Goal: Task Accomplishment & Management: Manage account settings

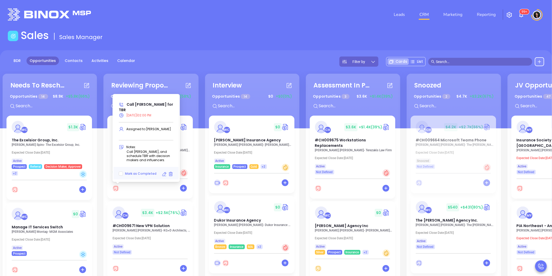
click at [164, 173] on icon at bounding box center [164, 173] width 5 height 5
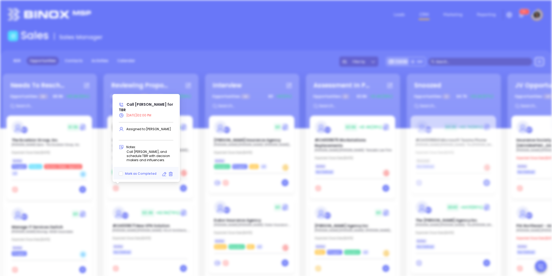
type input "09/29/2025"
type input "Call Allan for TBR"
type input "Call"
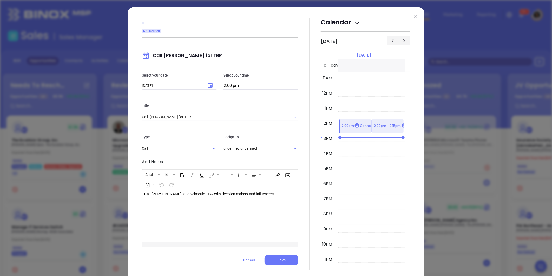
type input "Carla Humber"
click at [207, 87] on icon "Choose date, selected date is Sep 29, 2025" at bounding box center [210, 85] width 6 height 6
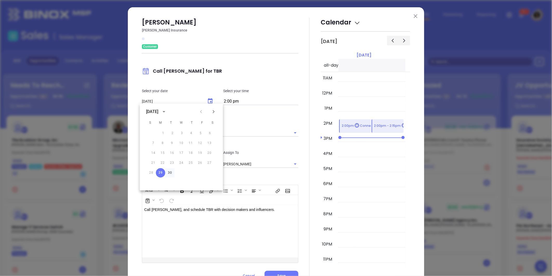
click at [169, 172] on button "30" at bounding box center [169, 172] width 9 height 9
type input "09/30/2025"
click at [277, 103] on input "2:00 pm" at bounding box center [260, 101] width 75 height 7
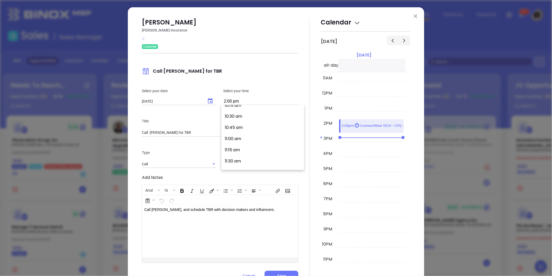
scroll to position [441, 0]
click at [249, 116] on button "10:00 am" at bounding box center [264, 114] width 81 height 11
type input "10:00 am"
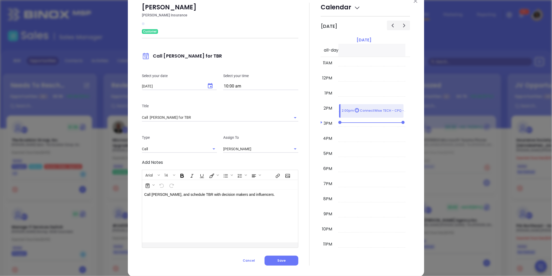
scroll to position [23, 0]
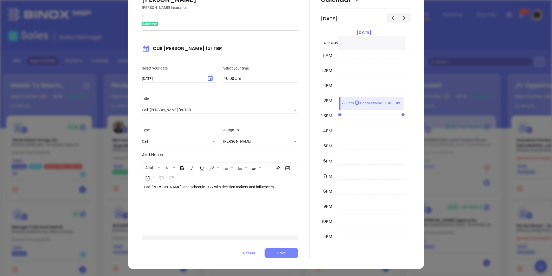
click at [281, 256] on button "Save" at bounding box center [282, 253] width 34 height 10
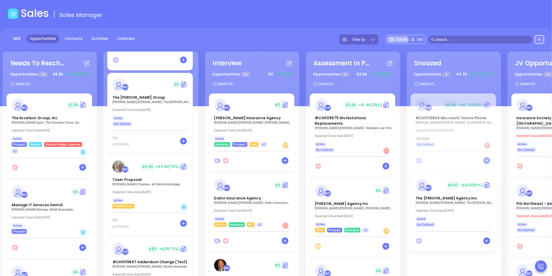
scroll to position [58, 0]
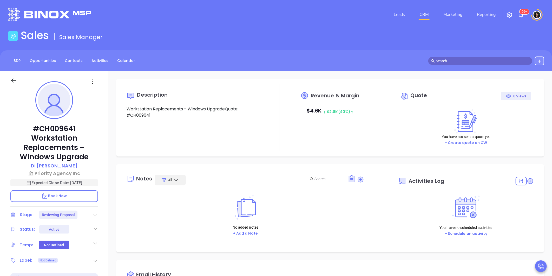
type input "[DATE]"
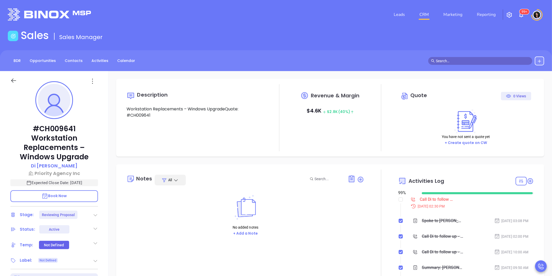
scroll to position [151, 0]
click at [399, 199] on input "checkbox" at bounding box center [401, 199] width 4 height 4
checkbox input "true"
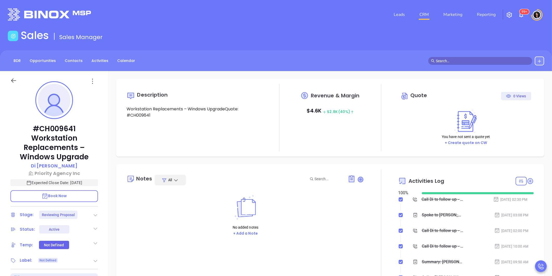
click at [358, 178] on icon at bounding box center [360, 179] width 5 height 5
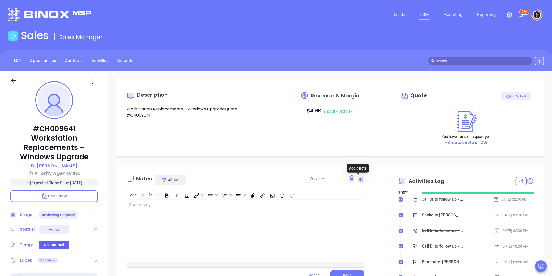
click at [288, 206] on div at bounding box center [237, 230] width 220 height 62
type input "Carla Humber"
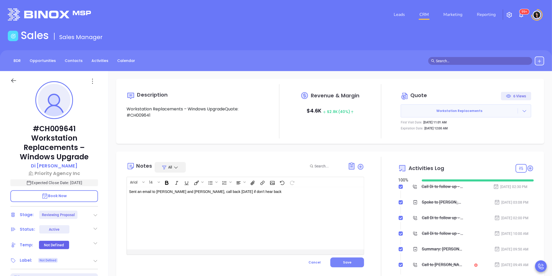
click at [354, 260] on button "Save" at bounding box center [347, 262] width 34 height 10
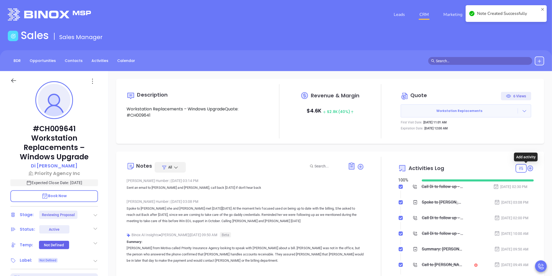
click at [528, 165] on icon at bounding box center [530, 168] width 7 height 7
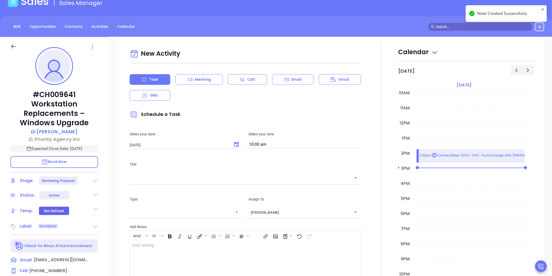
scroll to position [0, 0]
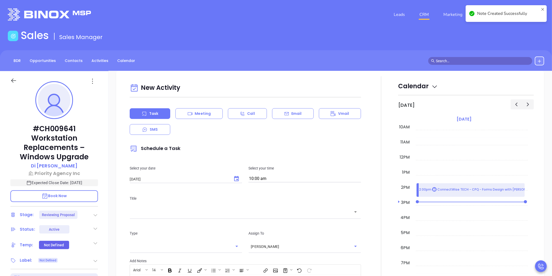
click at [234, 178] on icon "Choose date, selected date is Sep 30, 2025" at bounding box center [236, 178] width 6 height 6
click at [203, 191] on icon "Next month" at bounding box center [205, 190] width 6 height 6
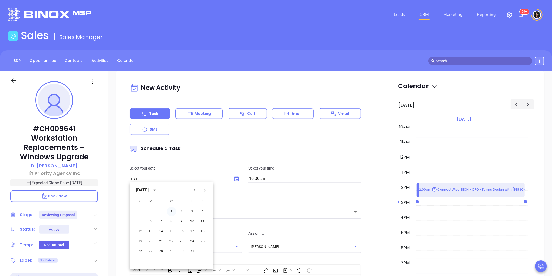
click at [172, 211] on button "1" at bounding box center [171, 211] width 9 height 9
type input "10/01/2025"
click at [229, 163] on div "Select your date 10/01/2025 ​ Select your time 10:00 am" at bounding box center [246, 174] width 238 height 30
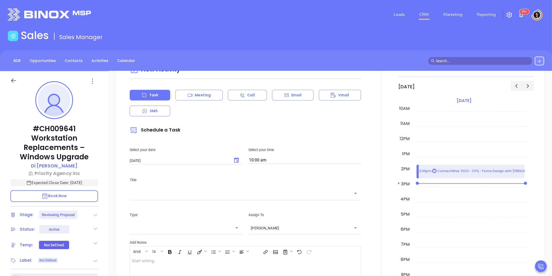
scroll to position [344, 0]
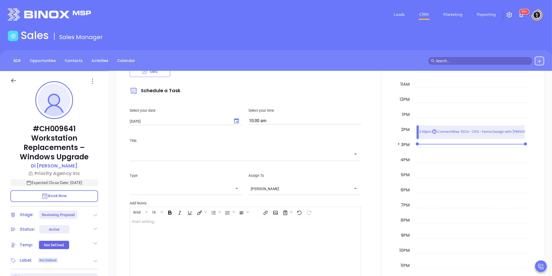
click at [225, 157] on div "​" at bounding box center [245, 153] width 231 height 11
click at [371, 148] on div at bounding box center [381, 162] width 34 height 289
click at [220, 158] on div "​" at bounding box center [245, 153] width 231 height 11
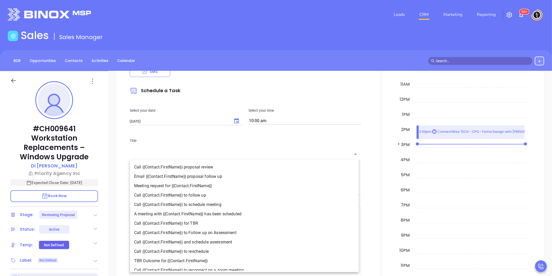
click at [205, 193] on li "Call {{Contact.FirstName}} to follow up" at bounding box center [244, 194] width 229 height 9
type input "Call Di to follow up"
type input "Call"
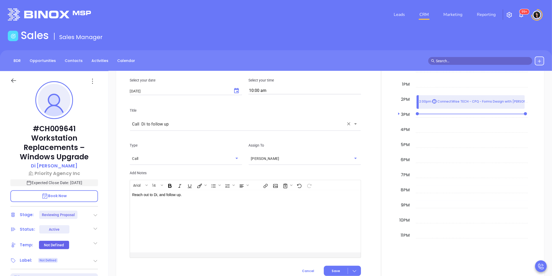
scroll to position [431, 0]
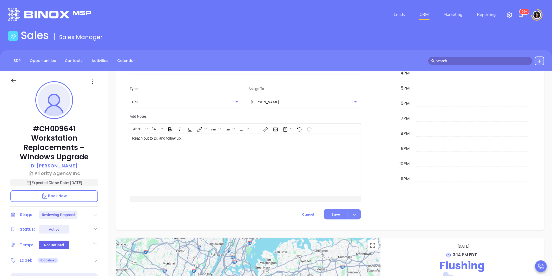
click at [329, 214] on button "Save" at bounding box center [342, 214] width 37 height 10
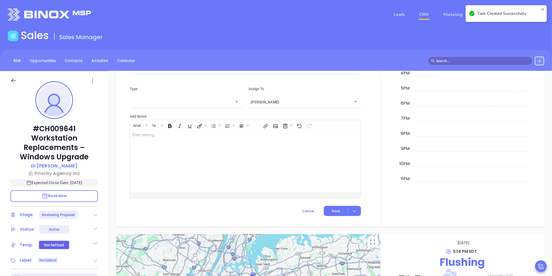
checkbox input "false"
